Goal: Information Seeking & Learning: Learn about a topic

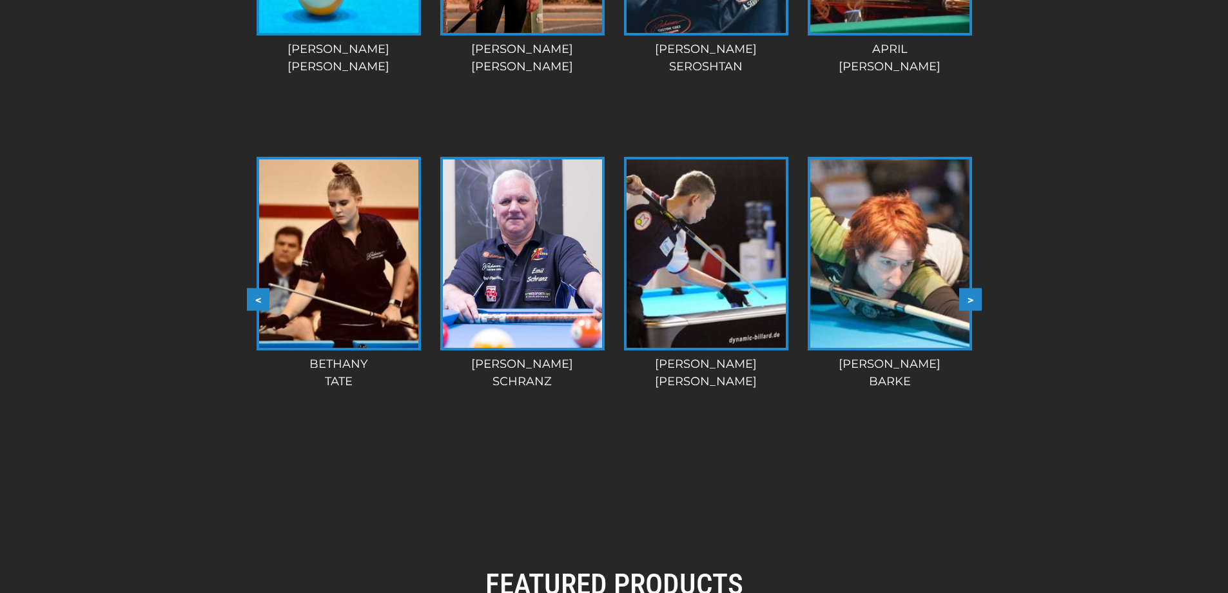
scroll to position [1301, 0]
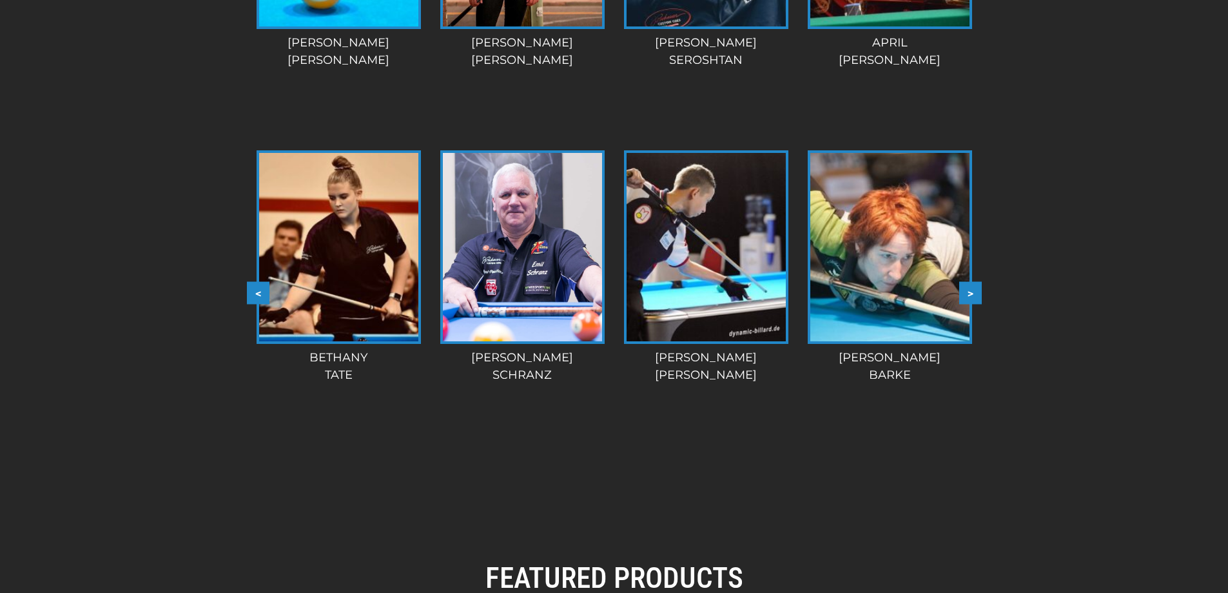
click at [970, 291] on button ">" at bounding box center [970, 293] width 23 height 23
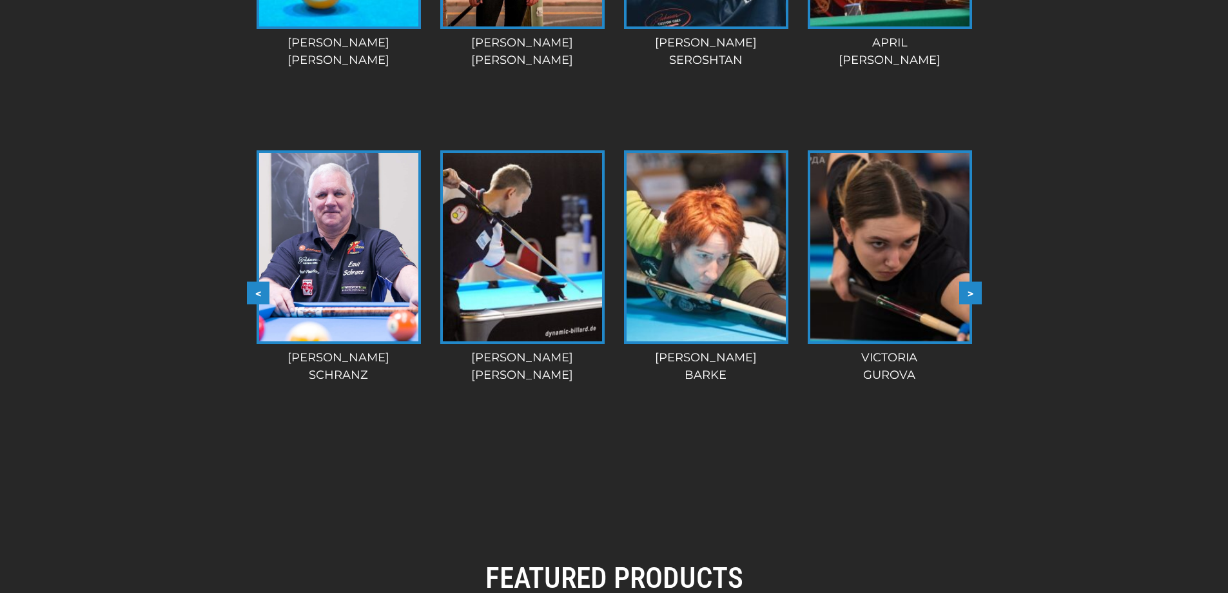
click at [970, 291] on button ">" at bounding box center [970, 293] width 23 height 23
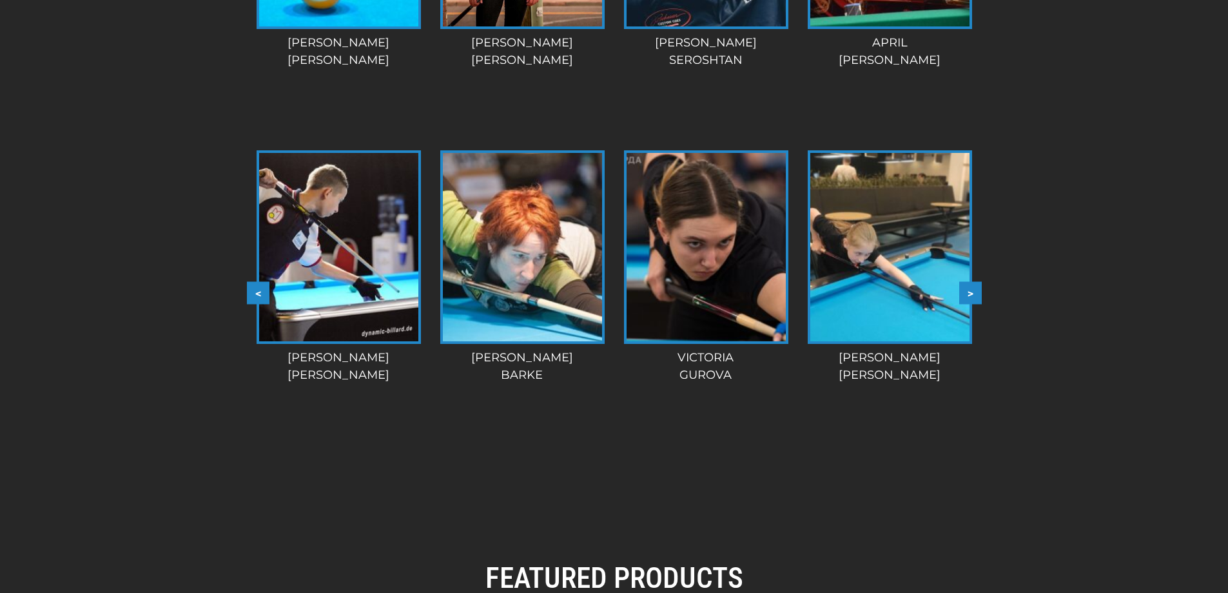
click at [970, 291] on button ">" at bounding box center [970, 293] width 23 height 23
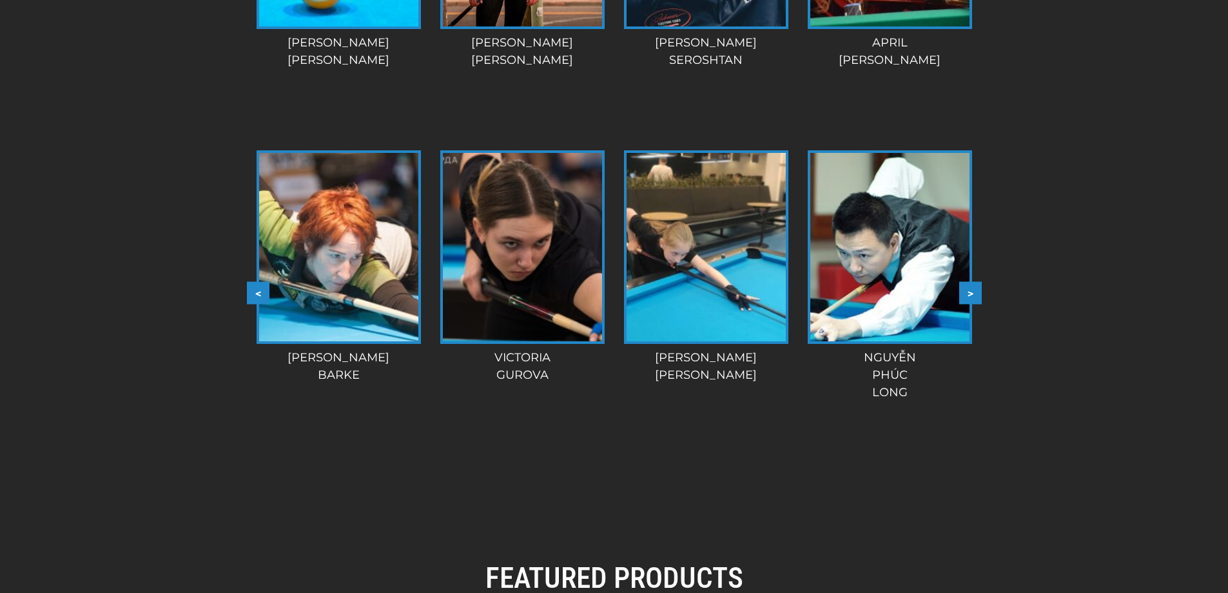
click at [970, 291] on button ">" at bounding box center [970, 293] width 23 height 23
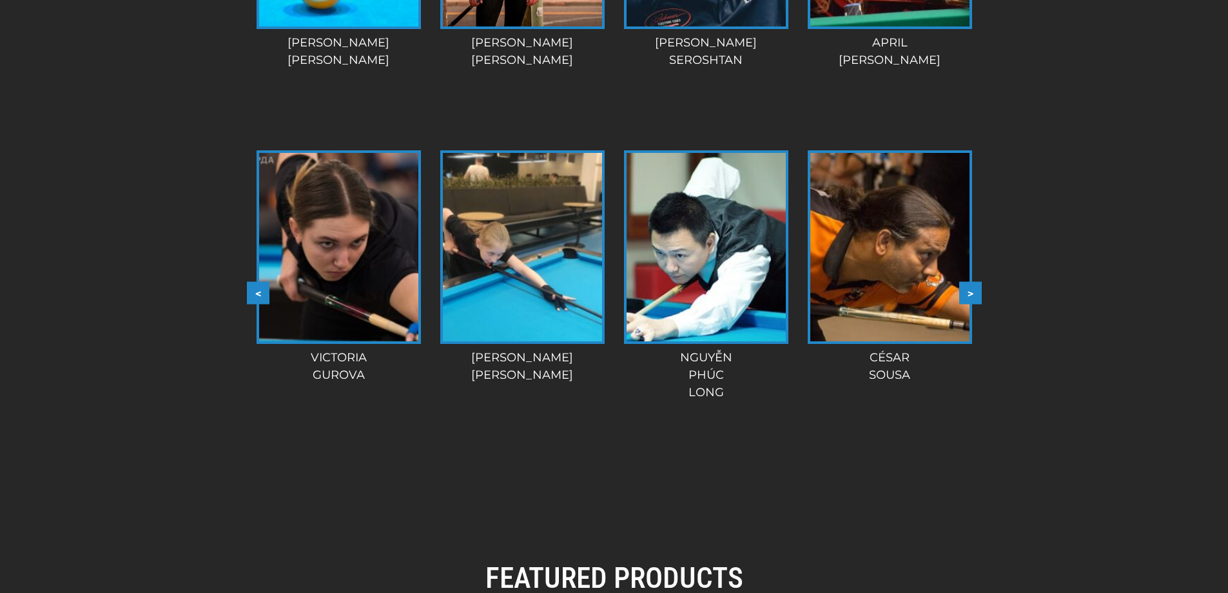
click at [970, 291] on button ">" at bounding box center [970, 293] width 23 height 23
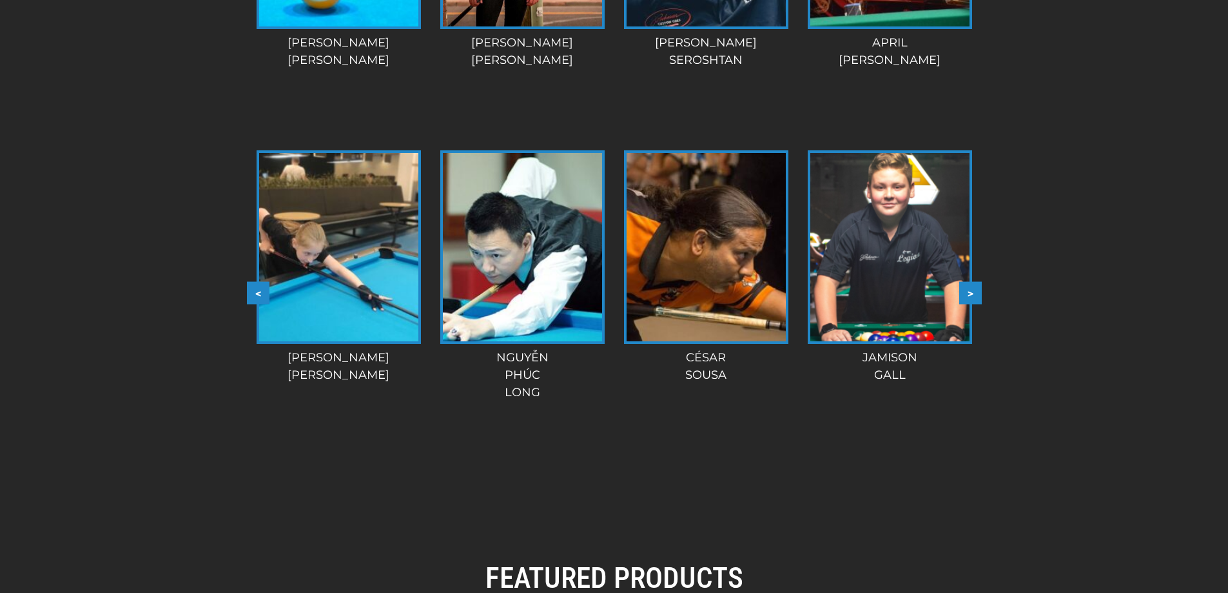
click at [970, 291] on button ">" at bounding box center [970, 293] width 23 height 23
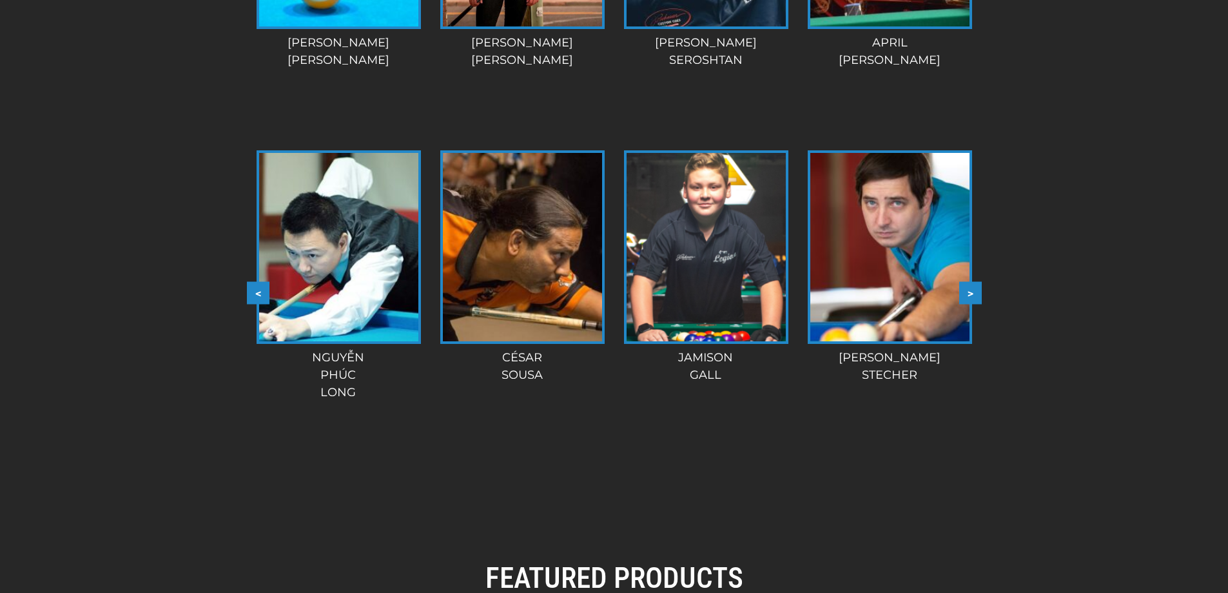
click at [970, 291] on button ">" at bounding box center [970, 293] width 23 height 23
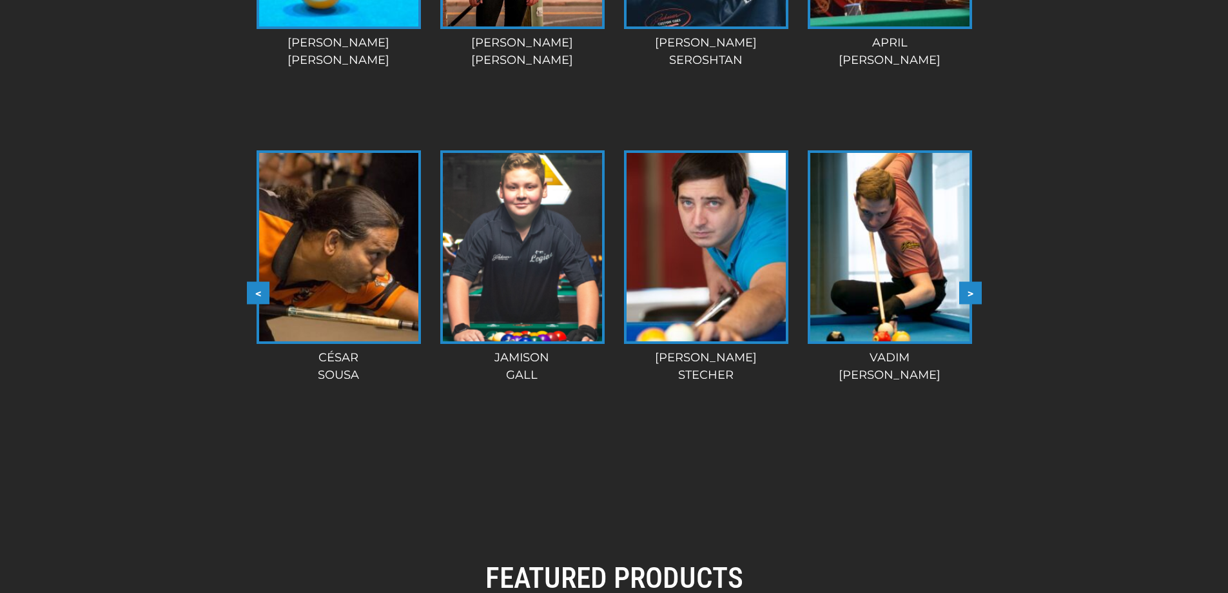
click at [970, 291] on button ">" at bounding box center [970, 293] width 23 height 23
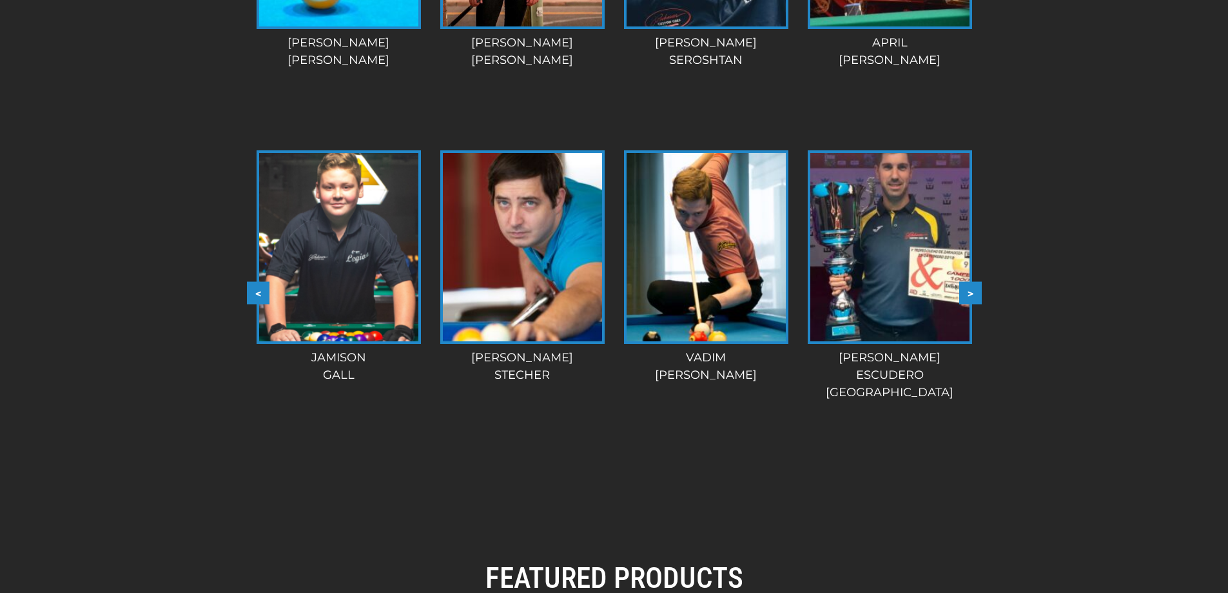
click at [970, 291] on button ">" at bounding box center [970, 293] width 23 height 23
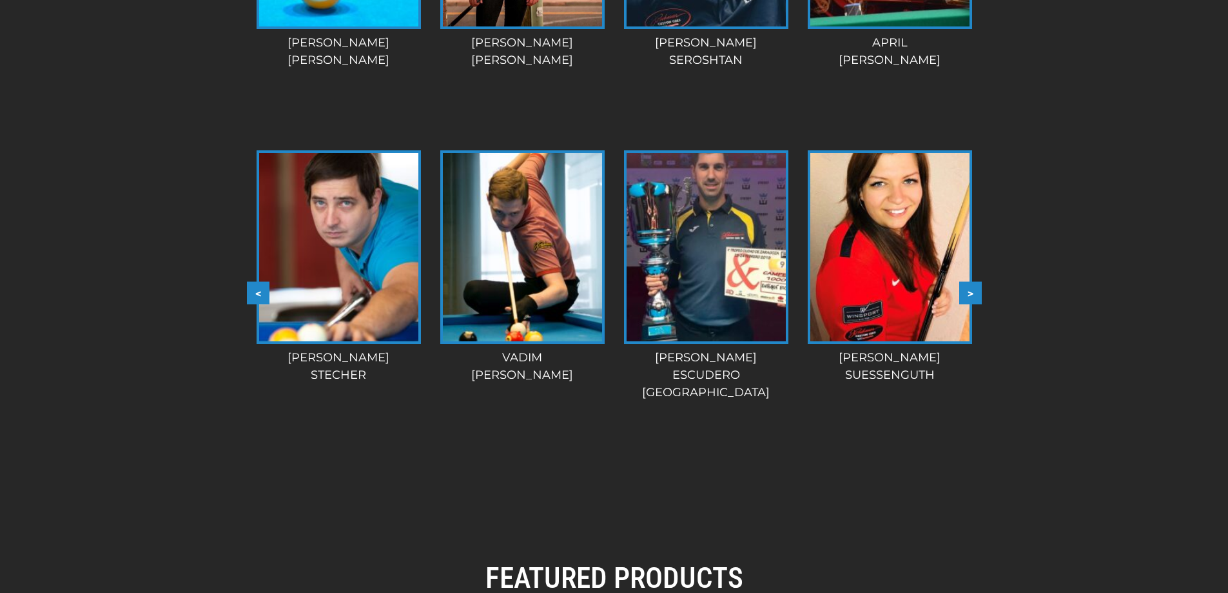
click at [970, 291] on button ">" at bounding box center [970, 293] width 23 height 23
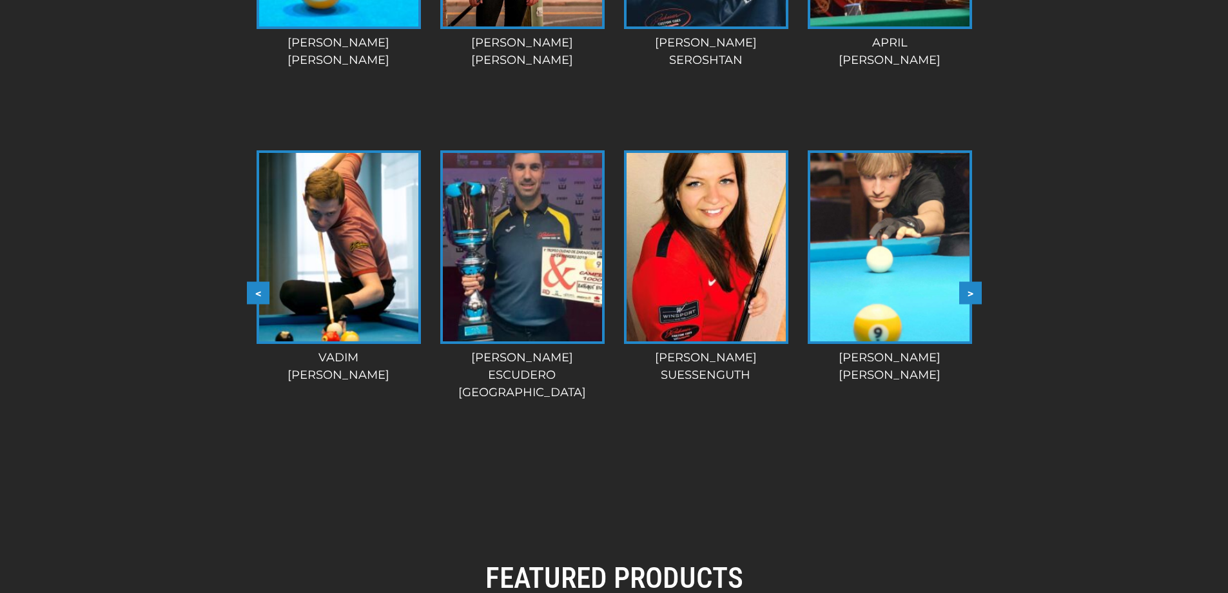
click at [970, 291] on button ">" at bounding box center [970, 293] width 23 height 23
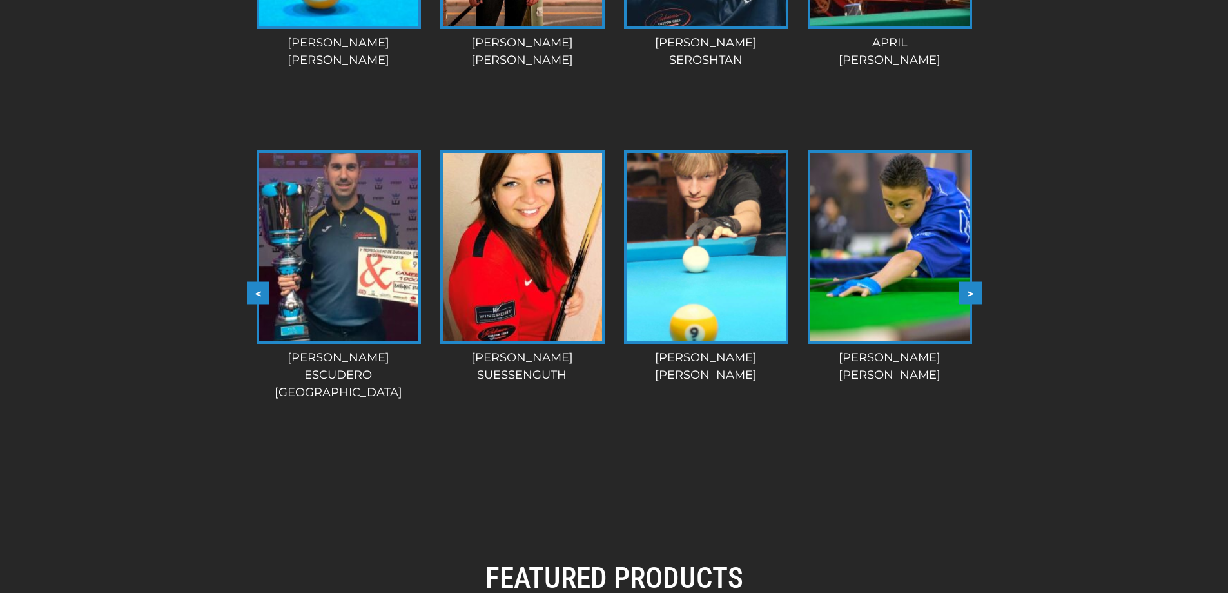
click at [970, 291] on button ">" at bounding box center [970, 293] width 23 height 23
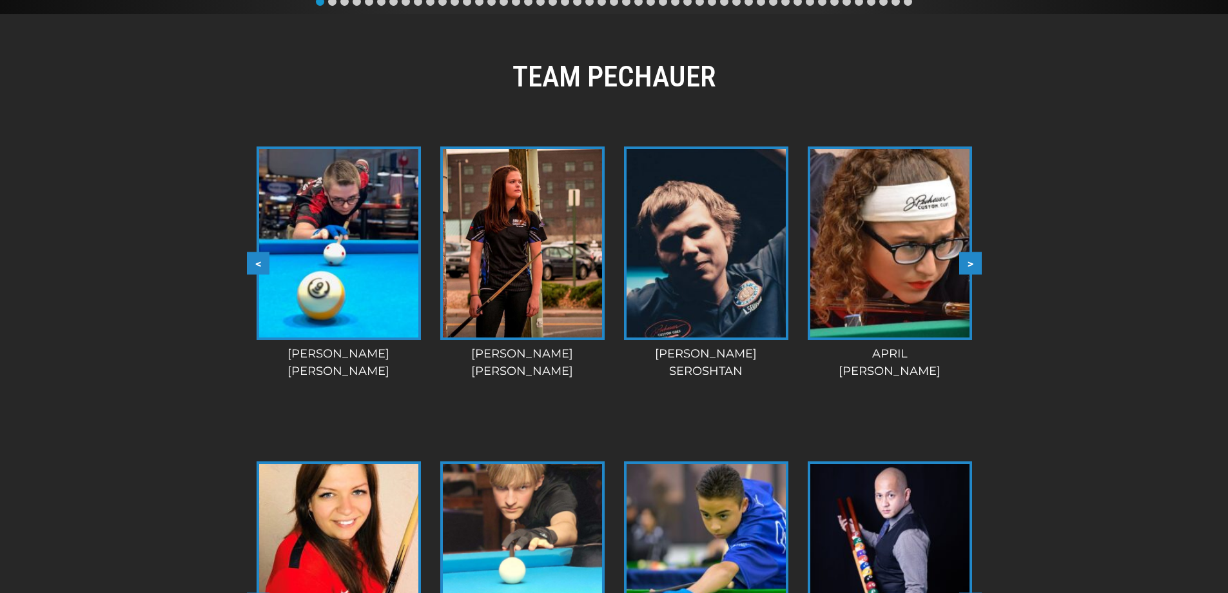
scroll to position [989, 0]
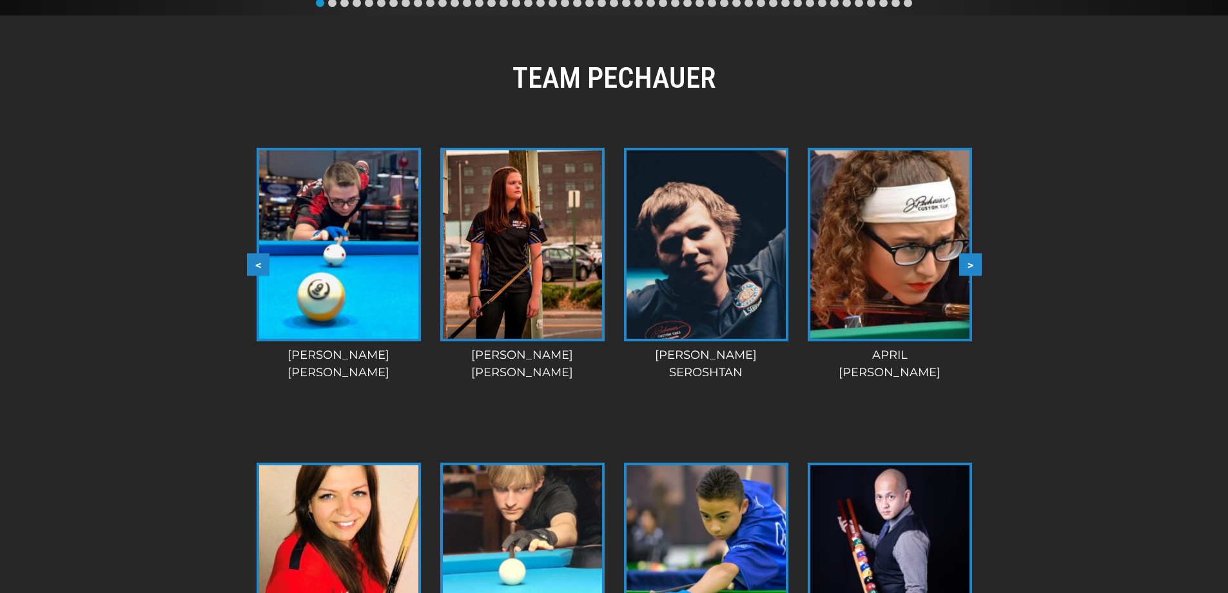
click at [903, 302] on img at bounding box center [889, 244] width 159 height 188
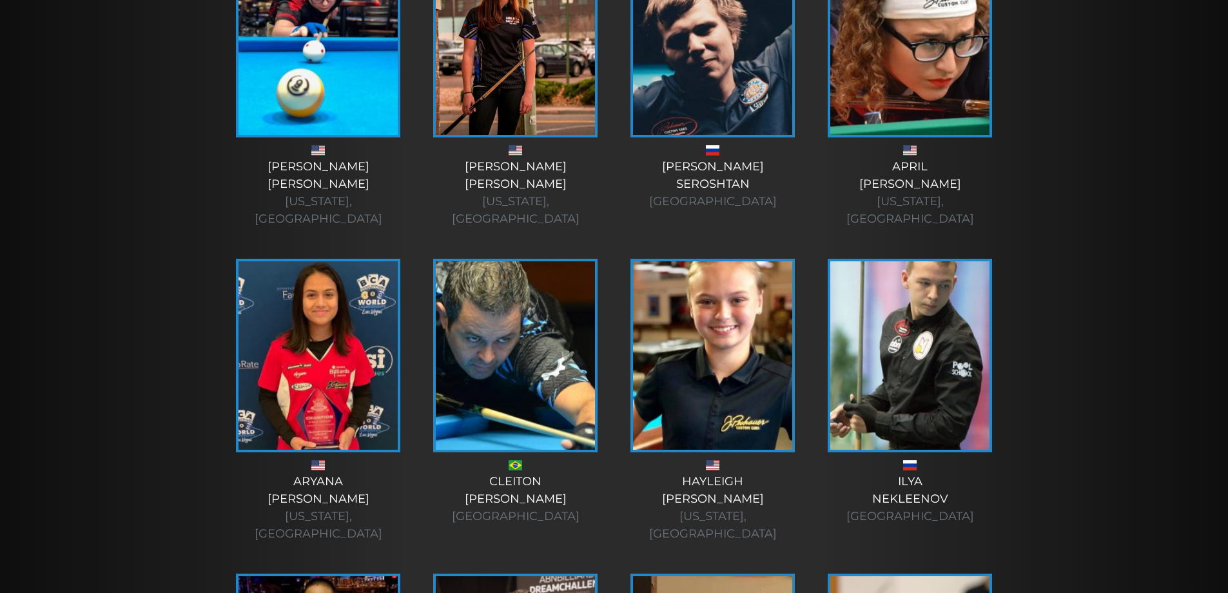
scroll to position [433, 0]
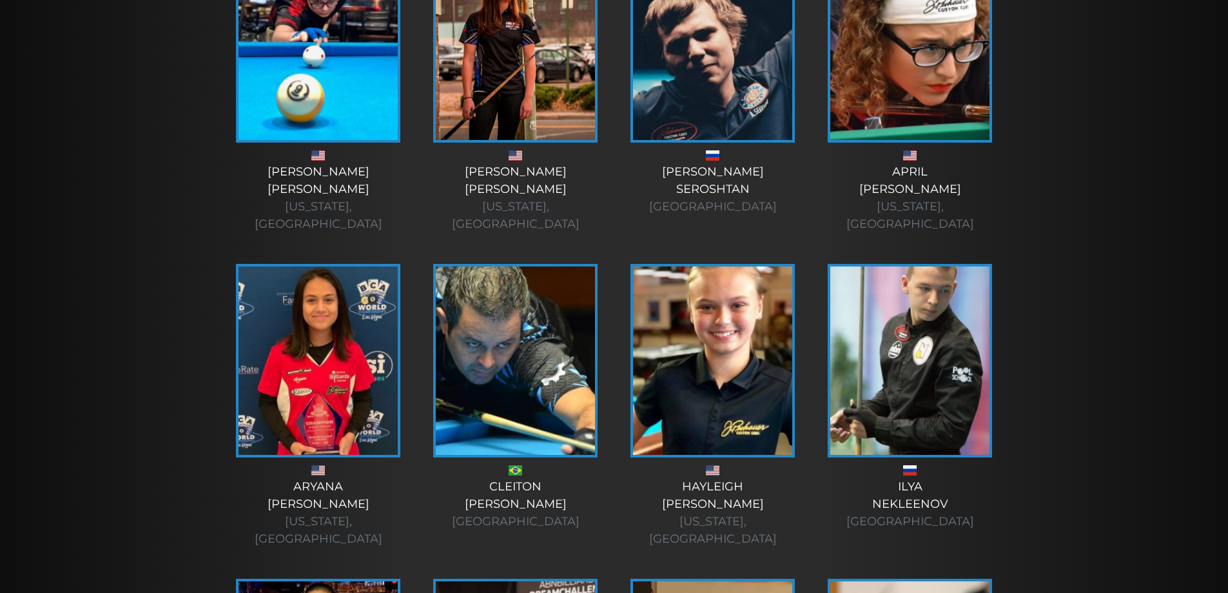
click at [922, 175] on div "April Larson Minnesota, USA" at bounding box center [911, 198] width 172 height 70
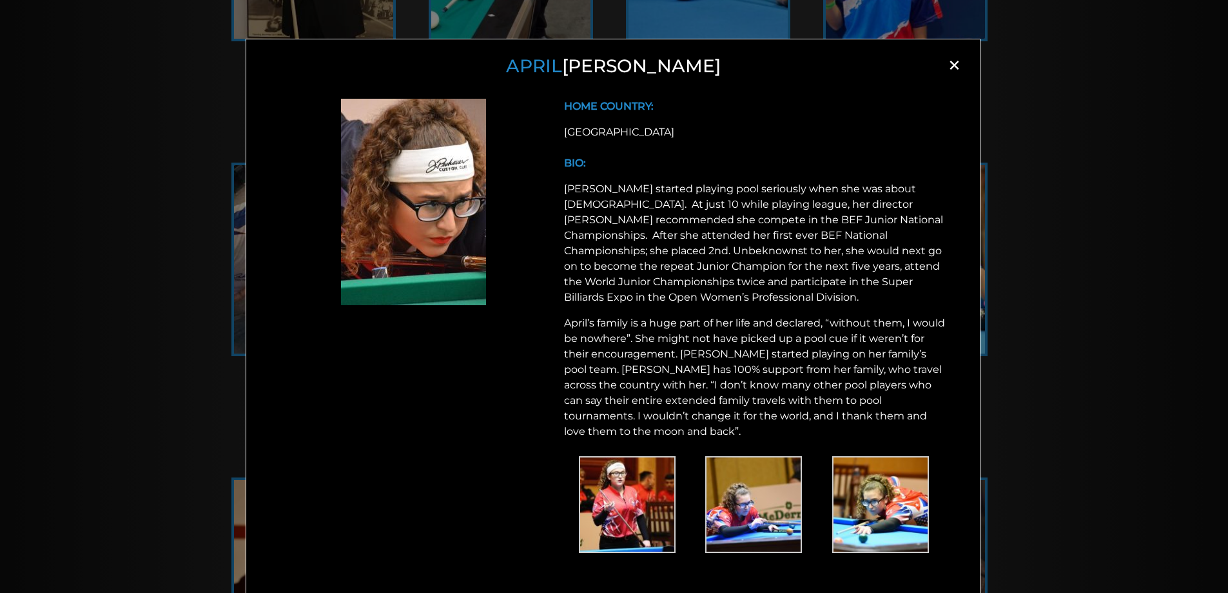
scroll to position [2118, 0]
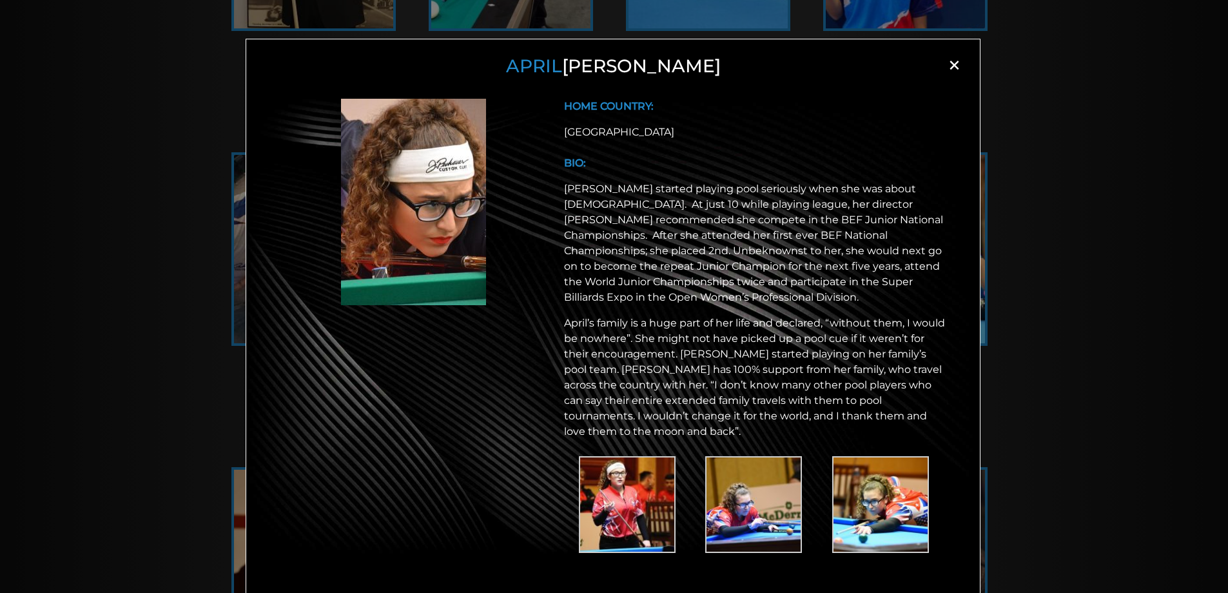
click at [621, 518] on img at bounding box center [627, 504] width 97 height 97
click at [133, 137] on div "April Larson × HOME COUNTRY: USA BIO:" at bounding box center [614, 317] width 1228 height 593
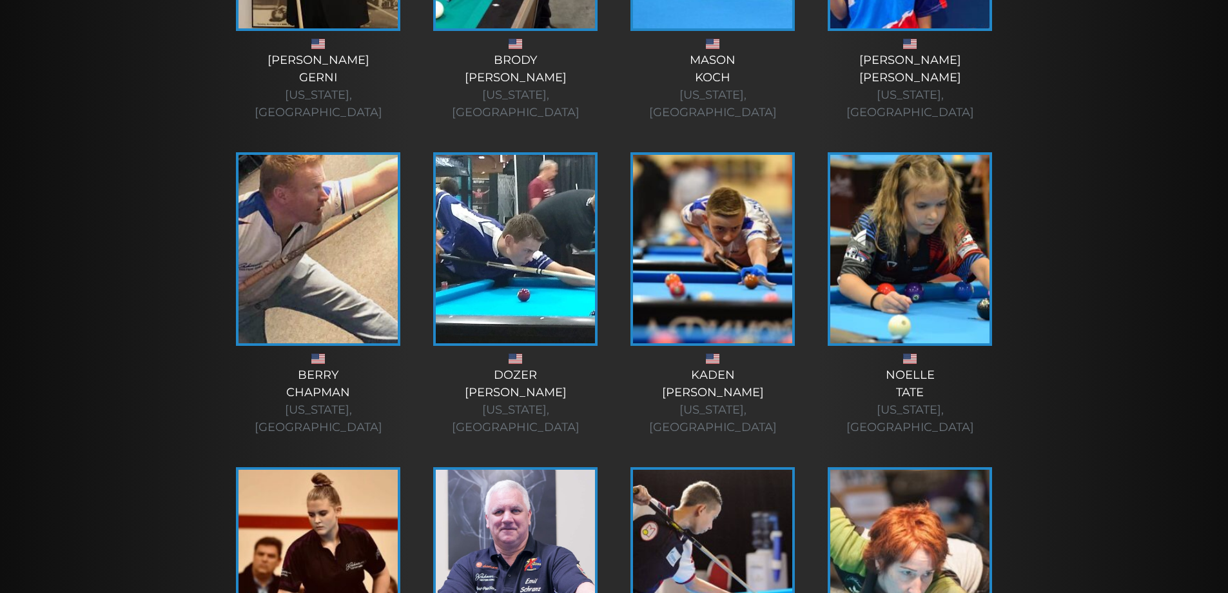
scroll to position [219, 0]
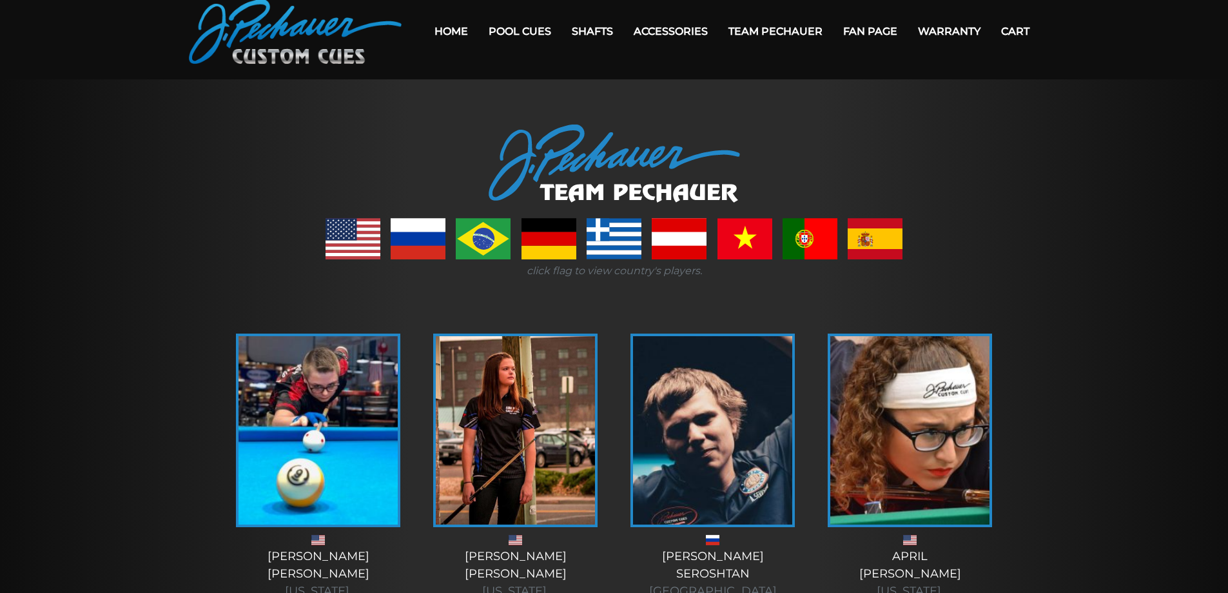
scroll to position [43, 0]
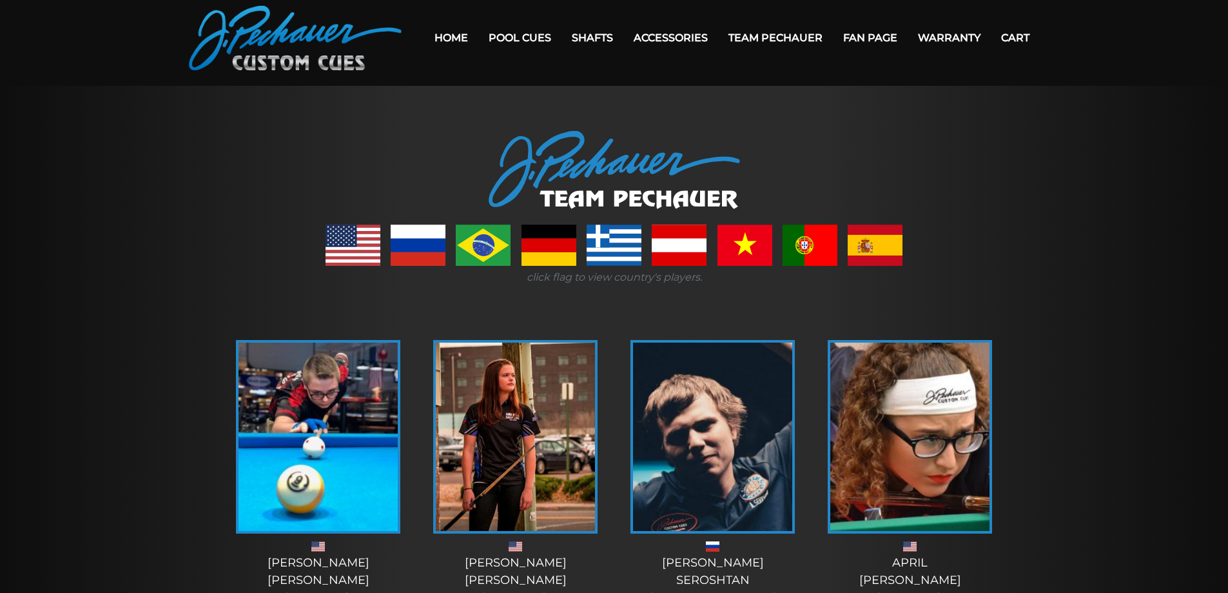
click at [324, 58] on img at bounding box center [295, 38] width 213 height 64
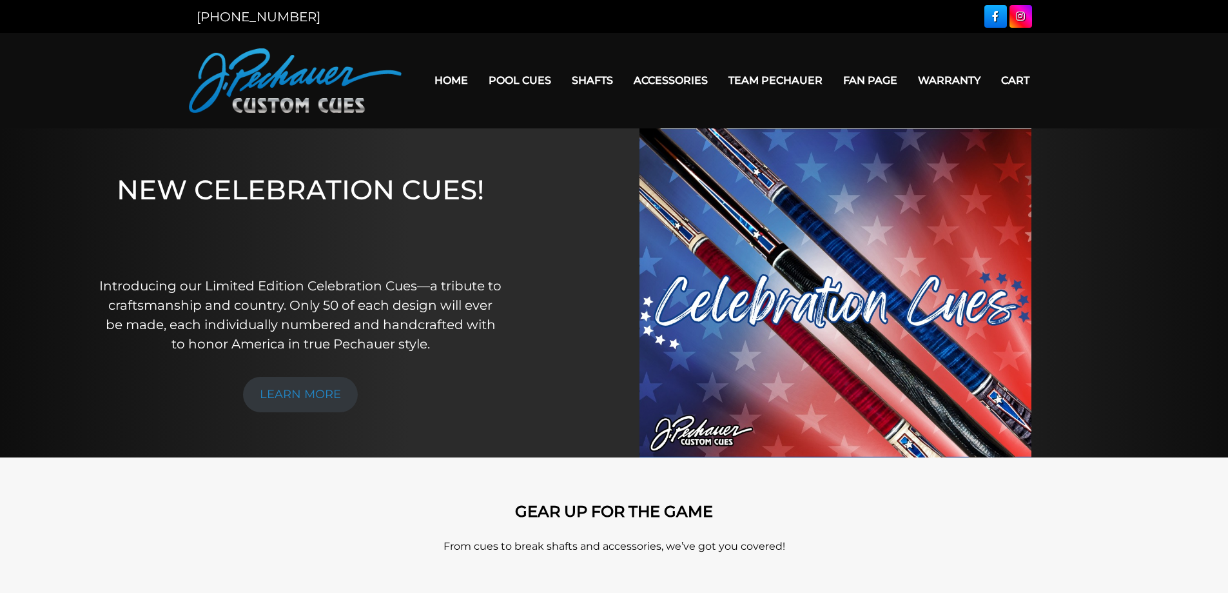
click at [785, 78] on link "Team Pechauer" at bounding box center [775, 80] width 115 height 33
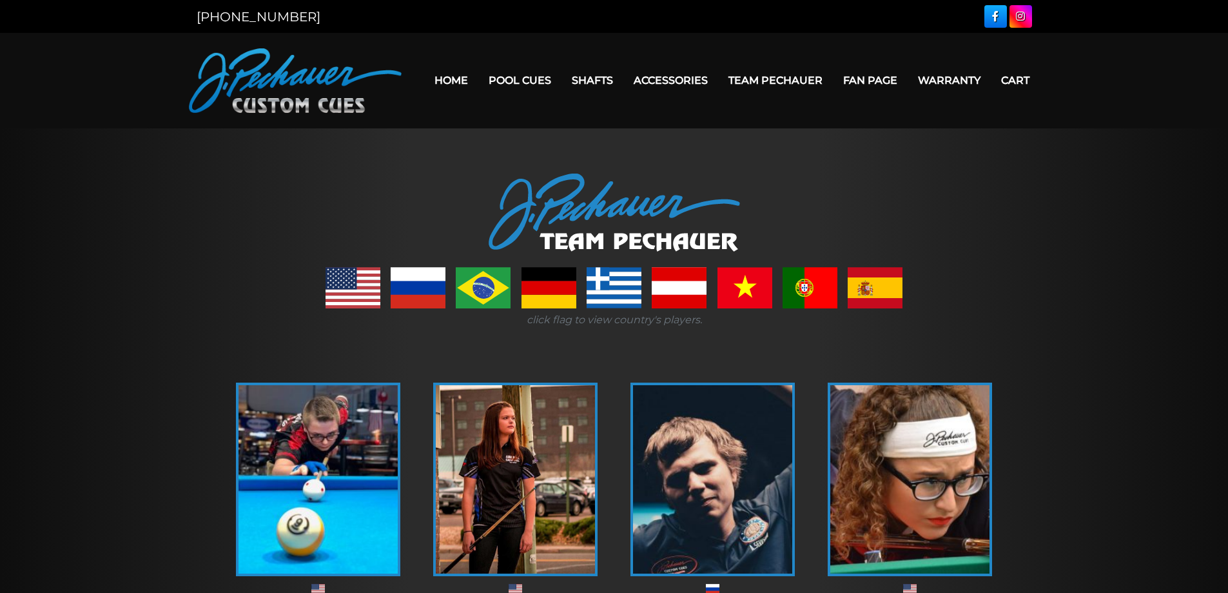
click at [562, 287] on link at bounding box center [549, 287] width 55 height 41
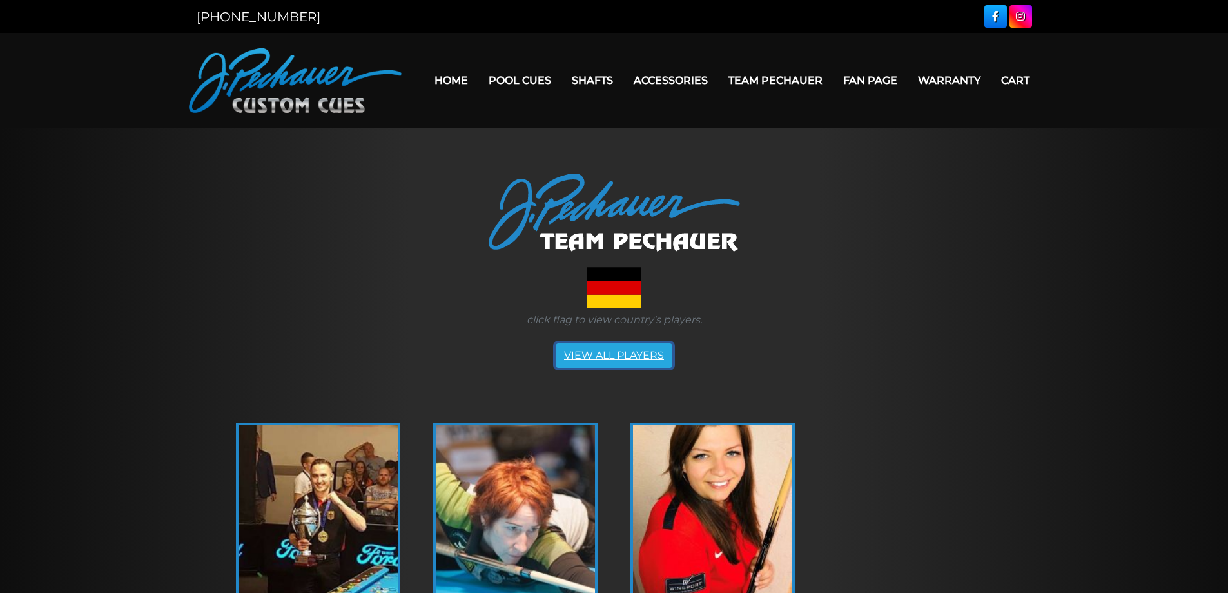
click at [614, 364] on link "VIEW ALL PLAYERS" at bounding box center [614, 355] width 117 height 25
